Goal: Ask a question

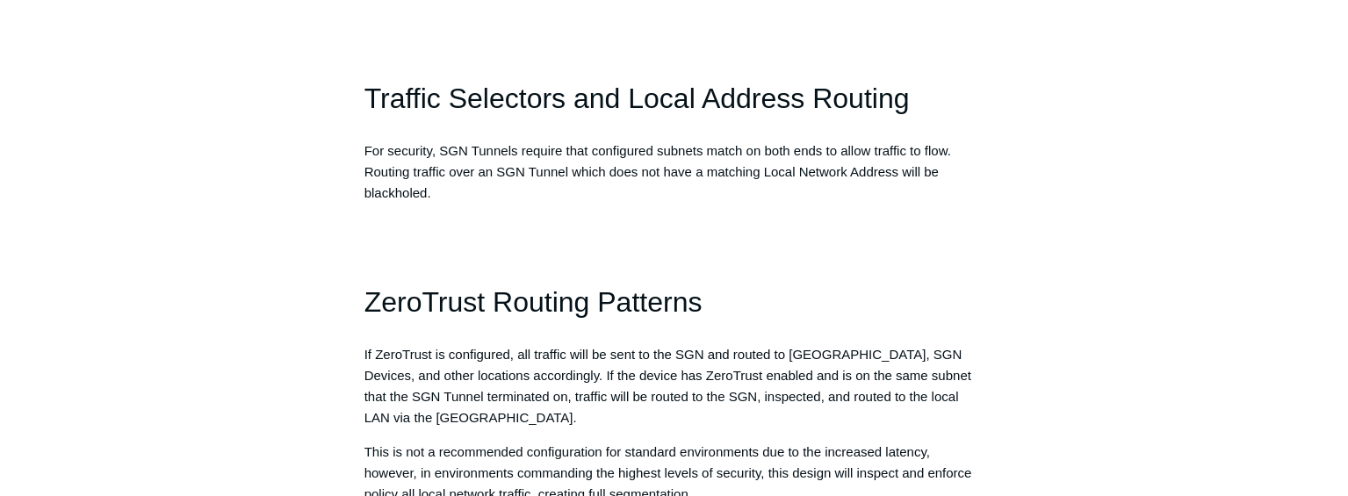
scroll to position [1405, 0]
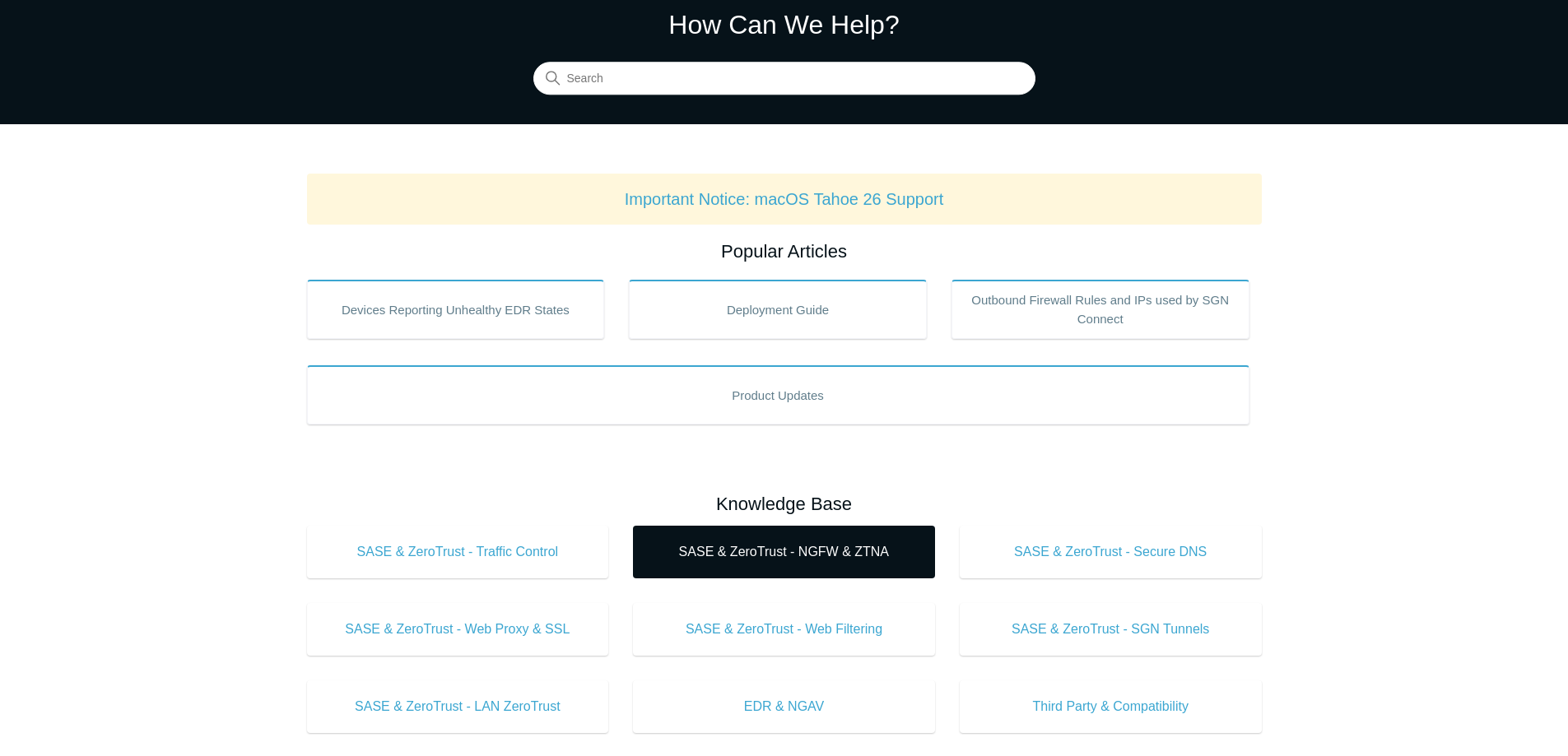
scroll to position [165, 0]
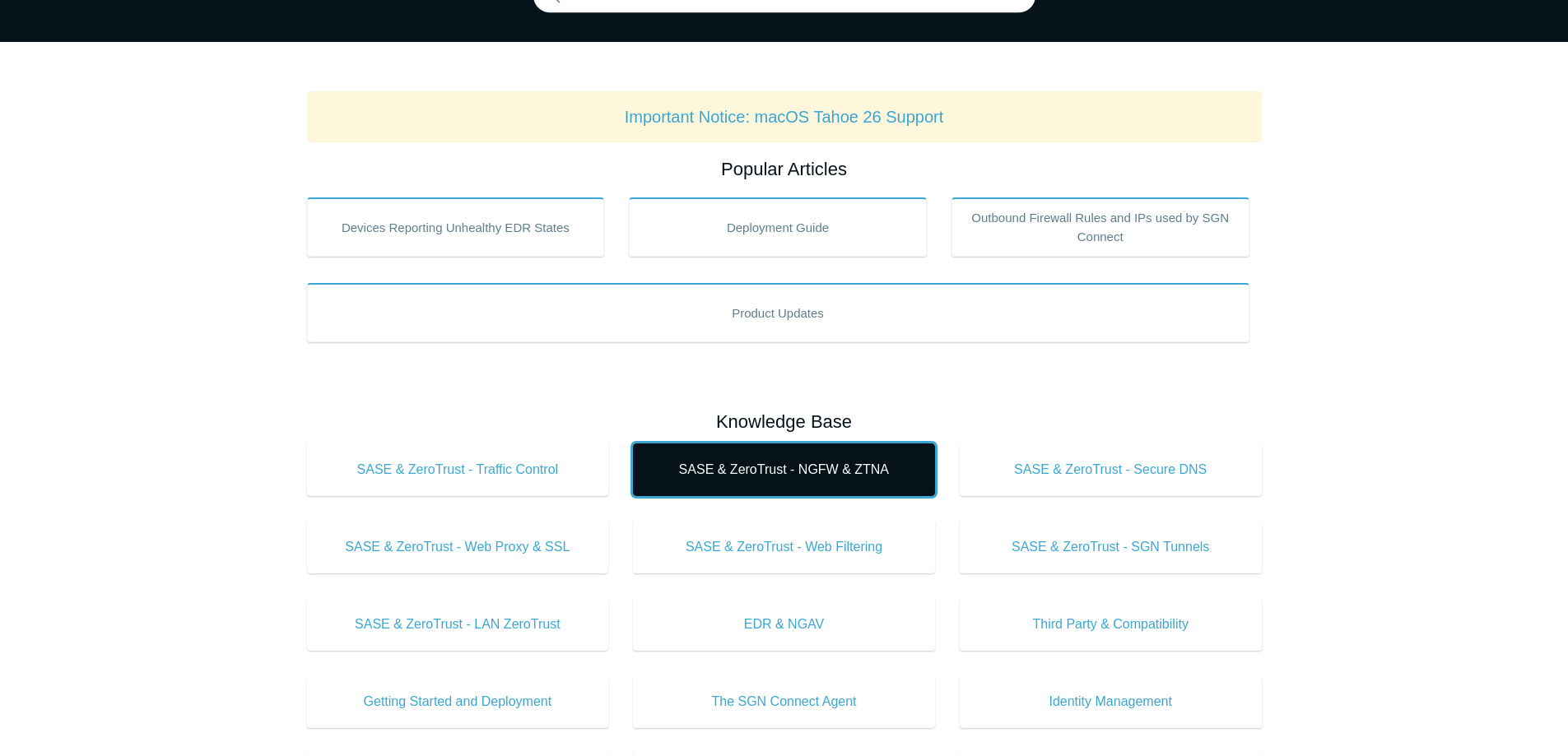
click at [794, 481] on link "SASE & ZeroTrust - NGFW & ZTNA" at bounding box center [784, 469] width 302 height 52
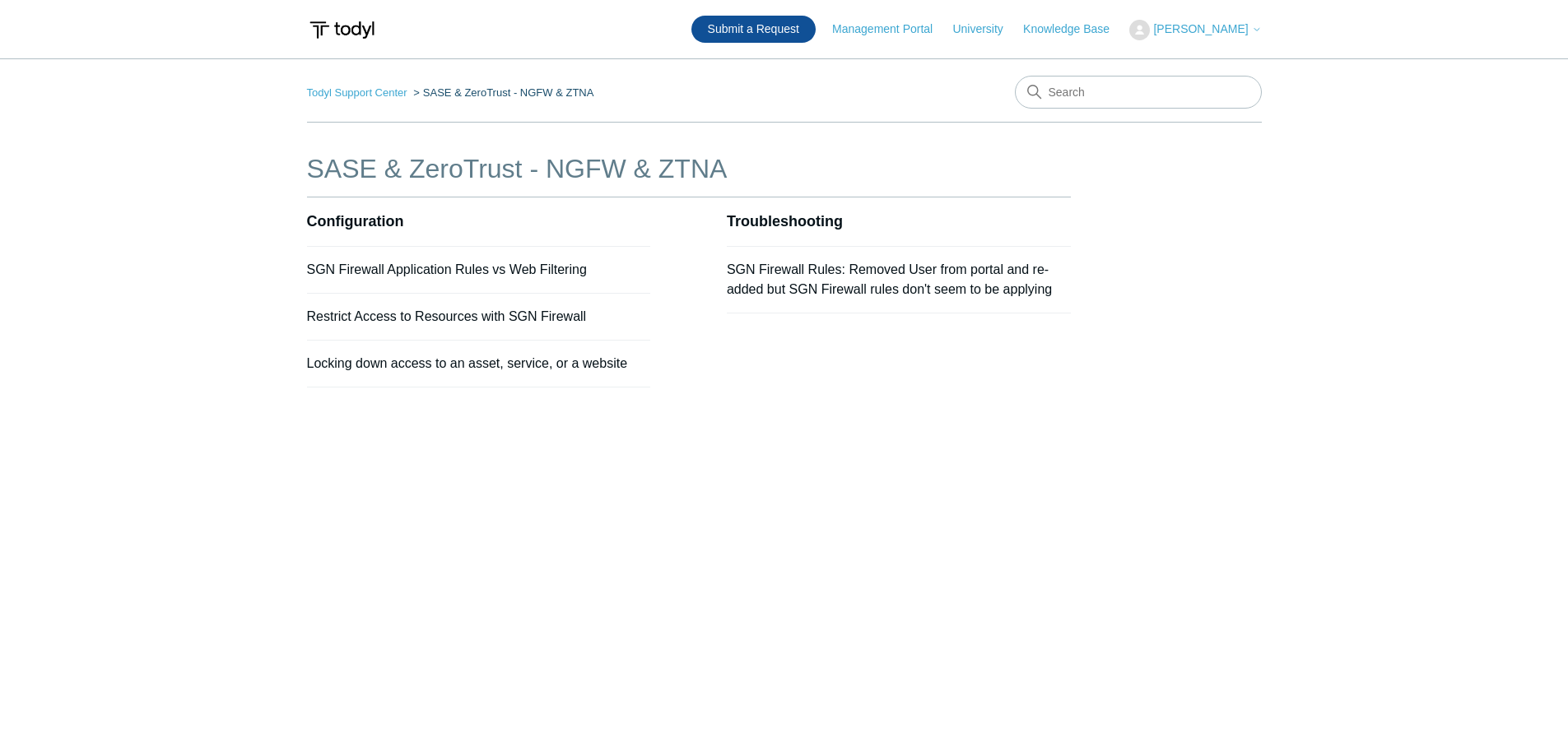
click at [797, 34] on link "Submit a Request" at bounding box center [754, 29] width 125 height 27
